Goal: Information Seeking & Learning: Learn about a topic

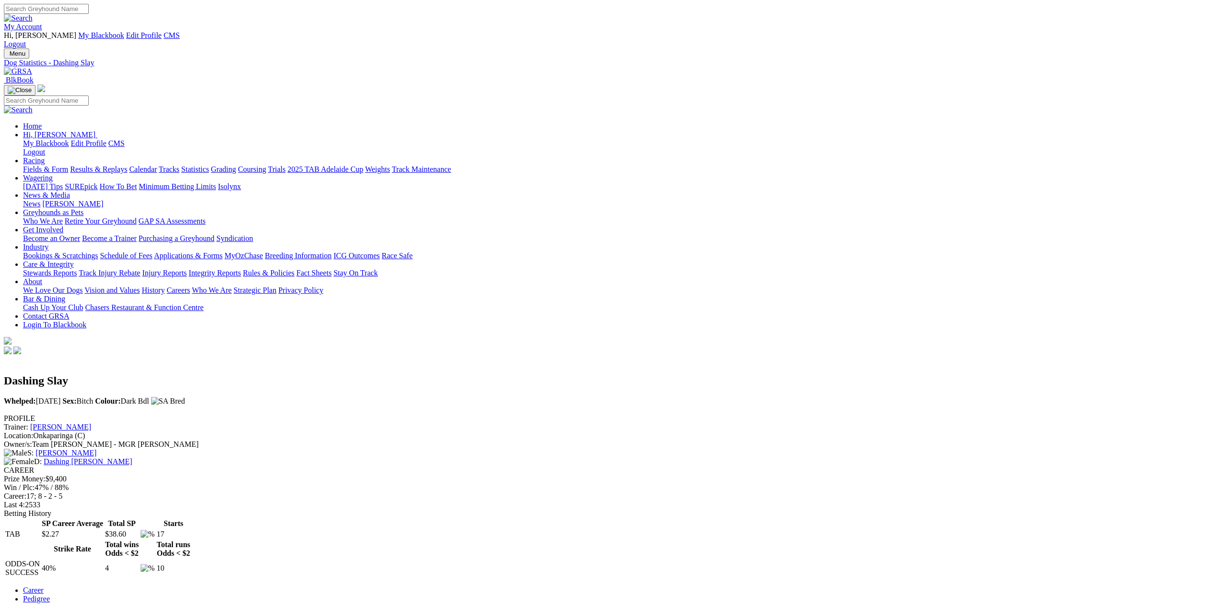
click at [32, 67] on img at bounding box center [18, 71] width 28 height 9
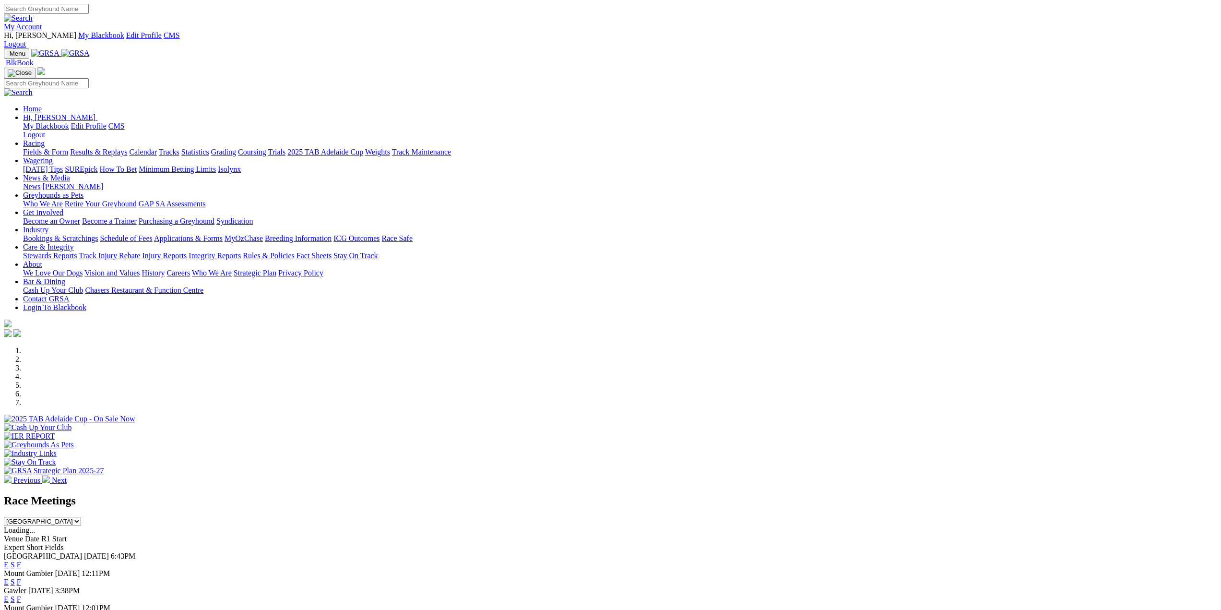
click at [45, 139] on link "Racing" at bounding box center [34, 143] width 22 height 8
click at [68, 148] on link "Fields & Form" at bounding box center [45, 152] width 45 height 8
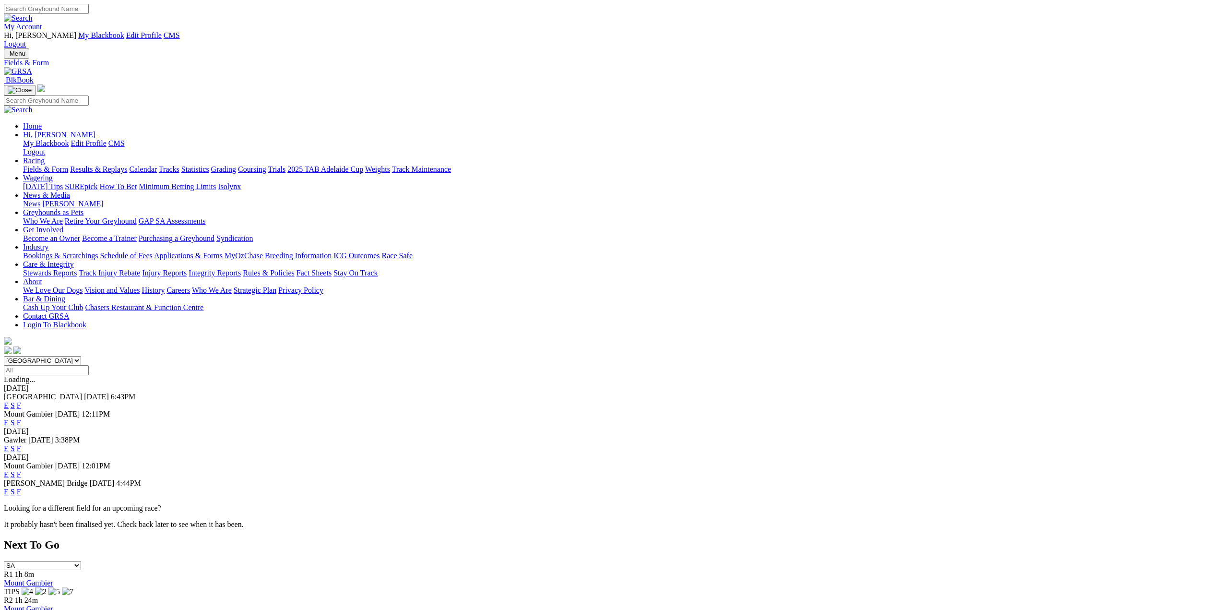
click at [21, 401] on link "F" at bounding box center [19, 405] width 4 height 8
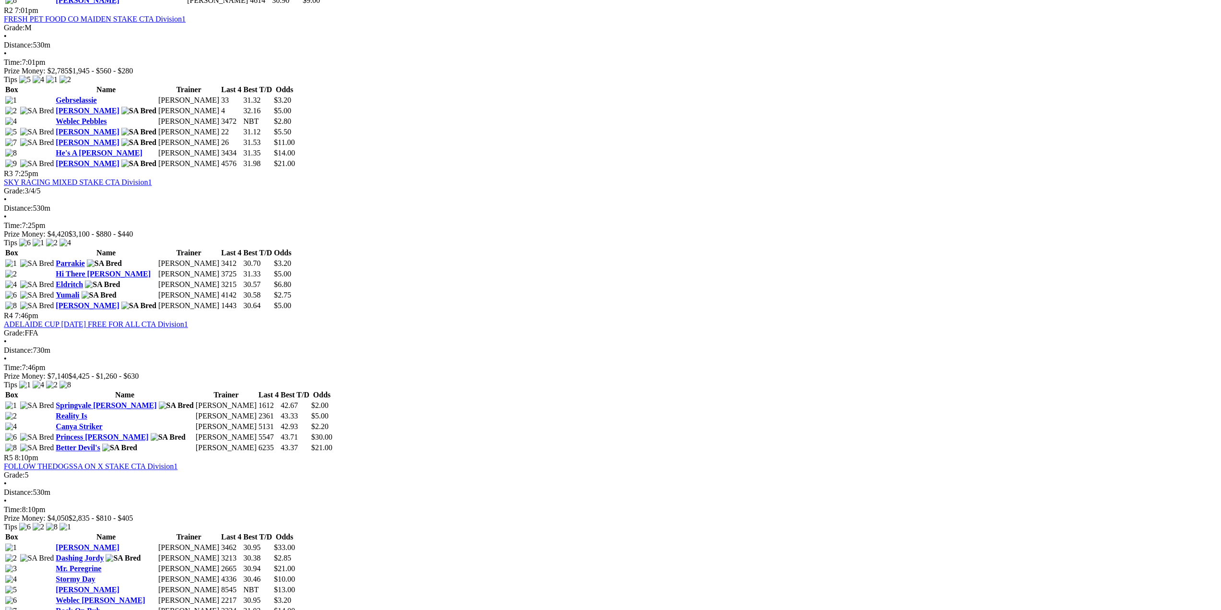
scroll to position [767, 0]
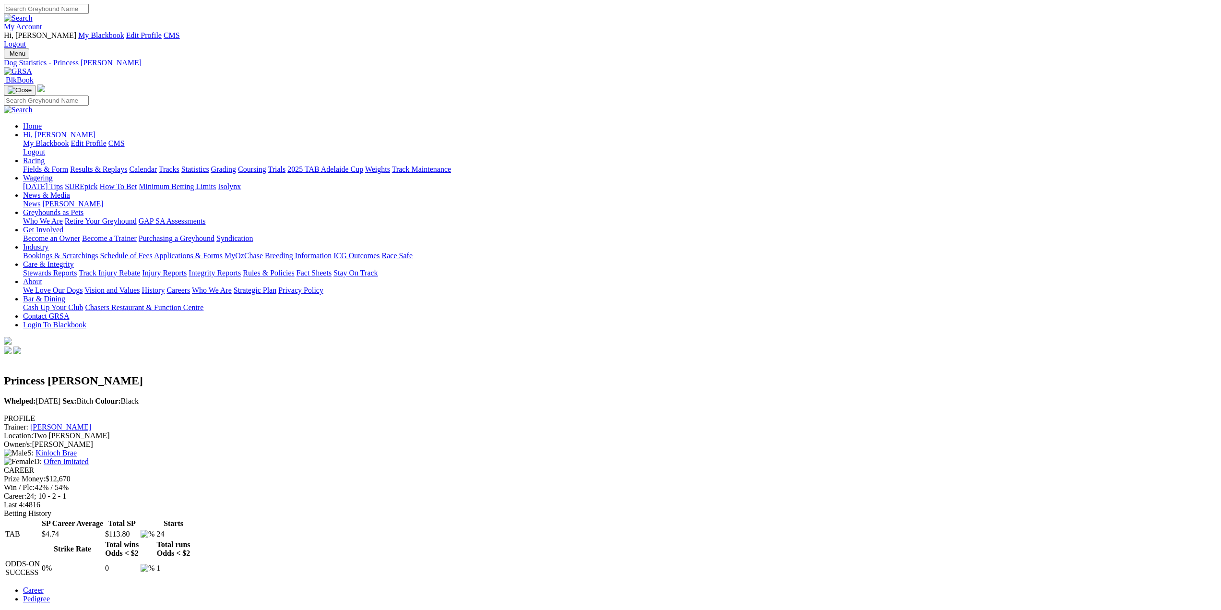
click at [91, 423] on link "[PERSON_NAME]" at bounding box center [60, 427] width 61 height 8
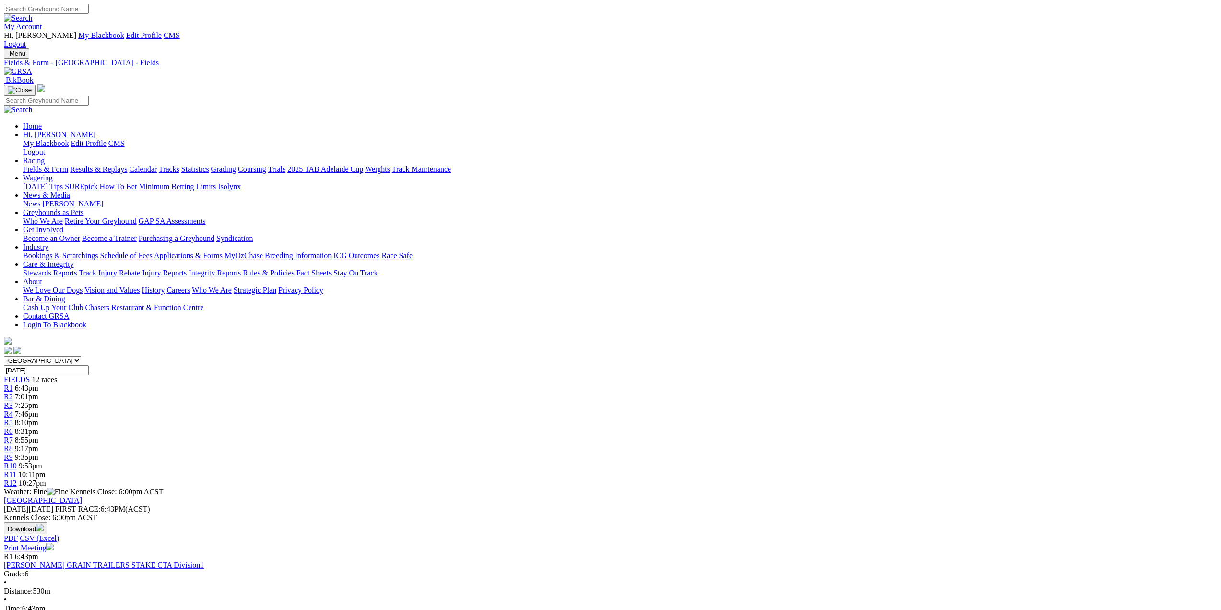
click at [32, 67] on img at bounding box center [18, 71] width 28 height 9
